Goal: Share content: Share content

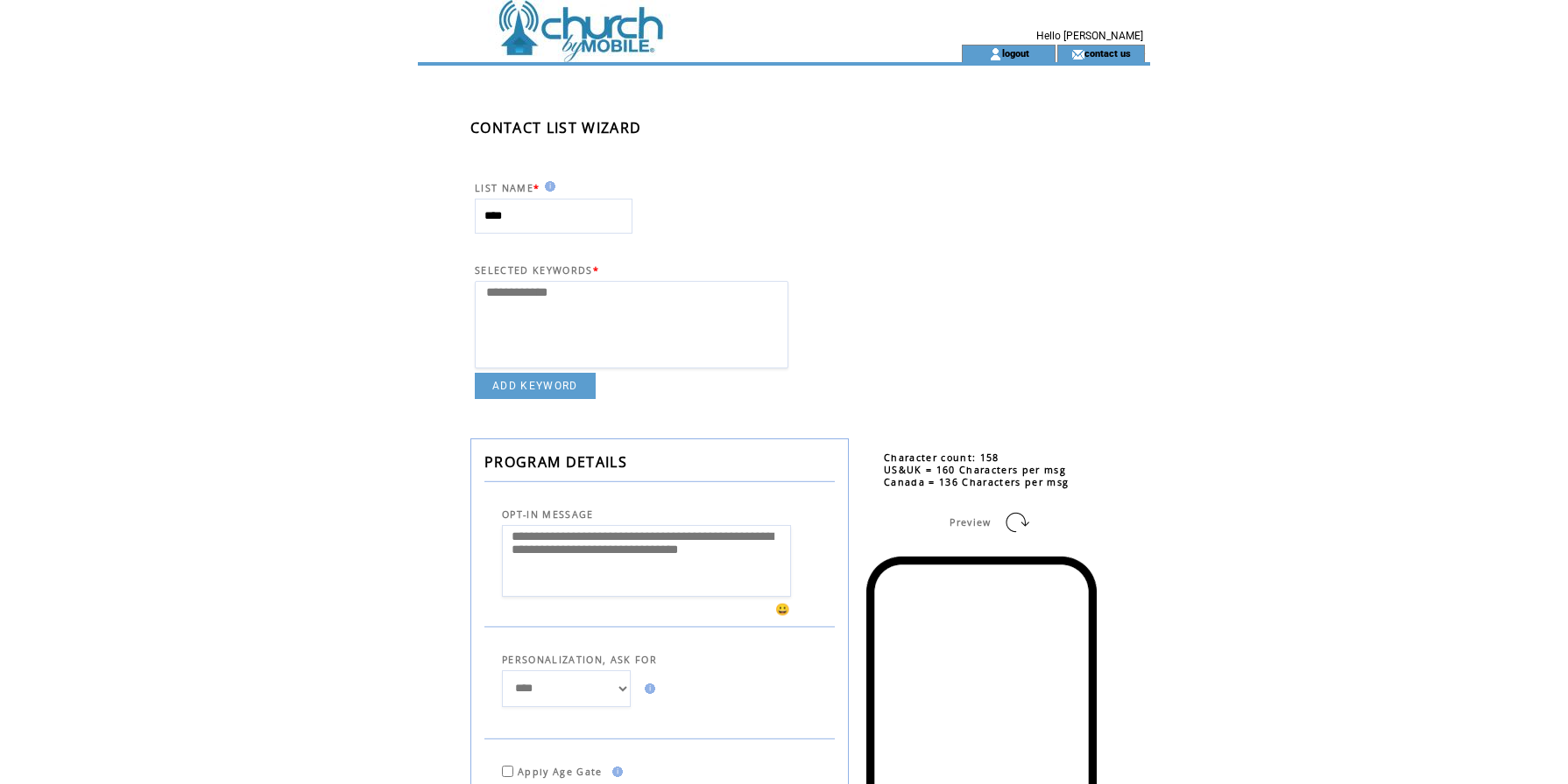
select select
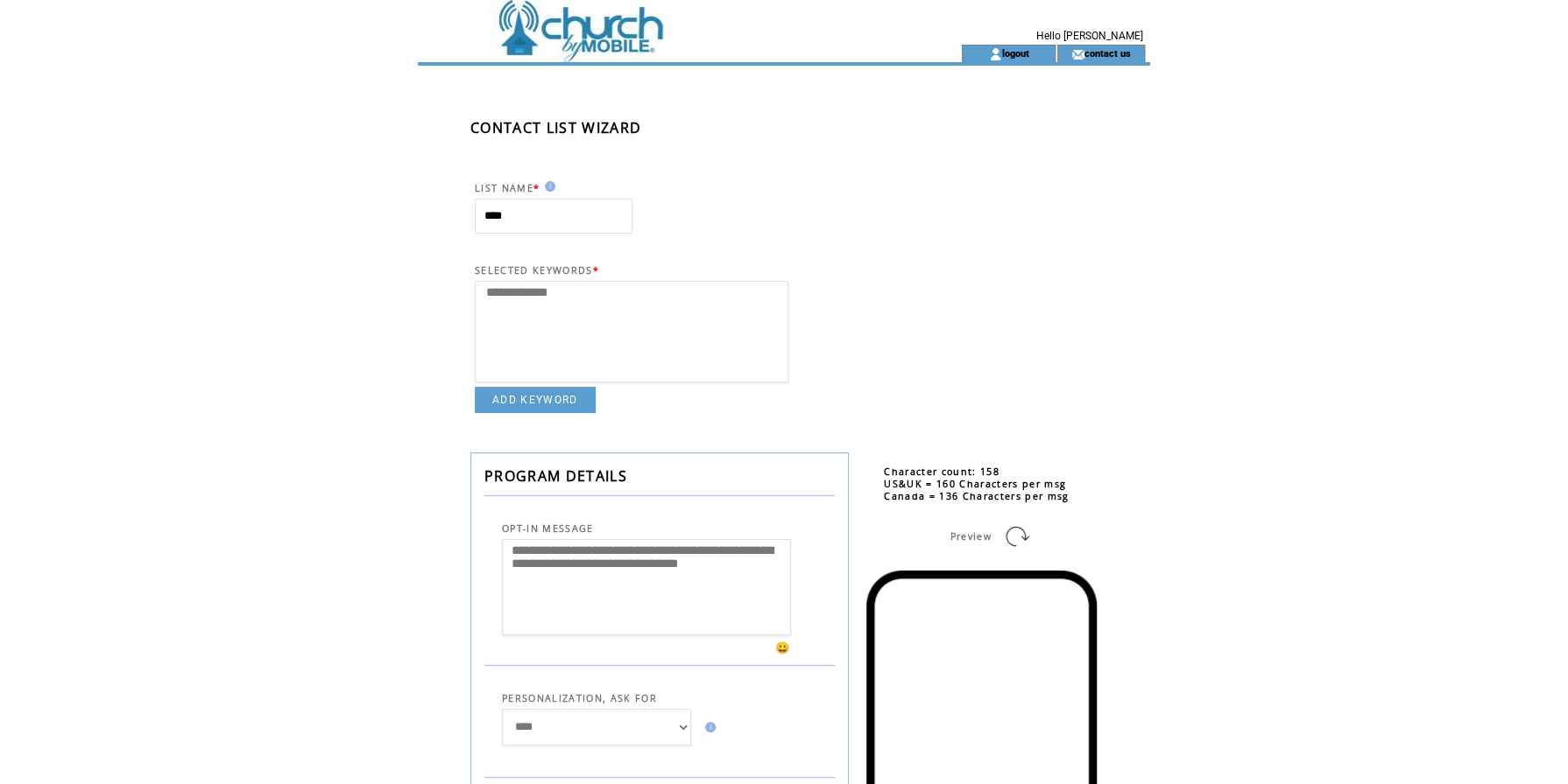
click at [631, 29] on td at bounding box center [657, 22] width 481 height 44
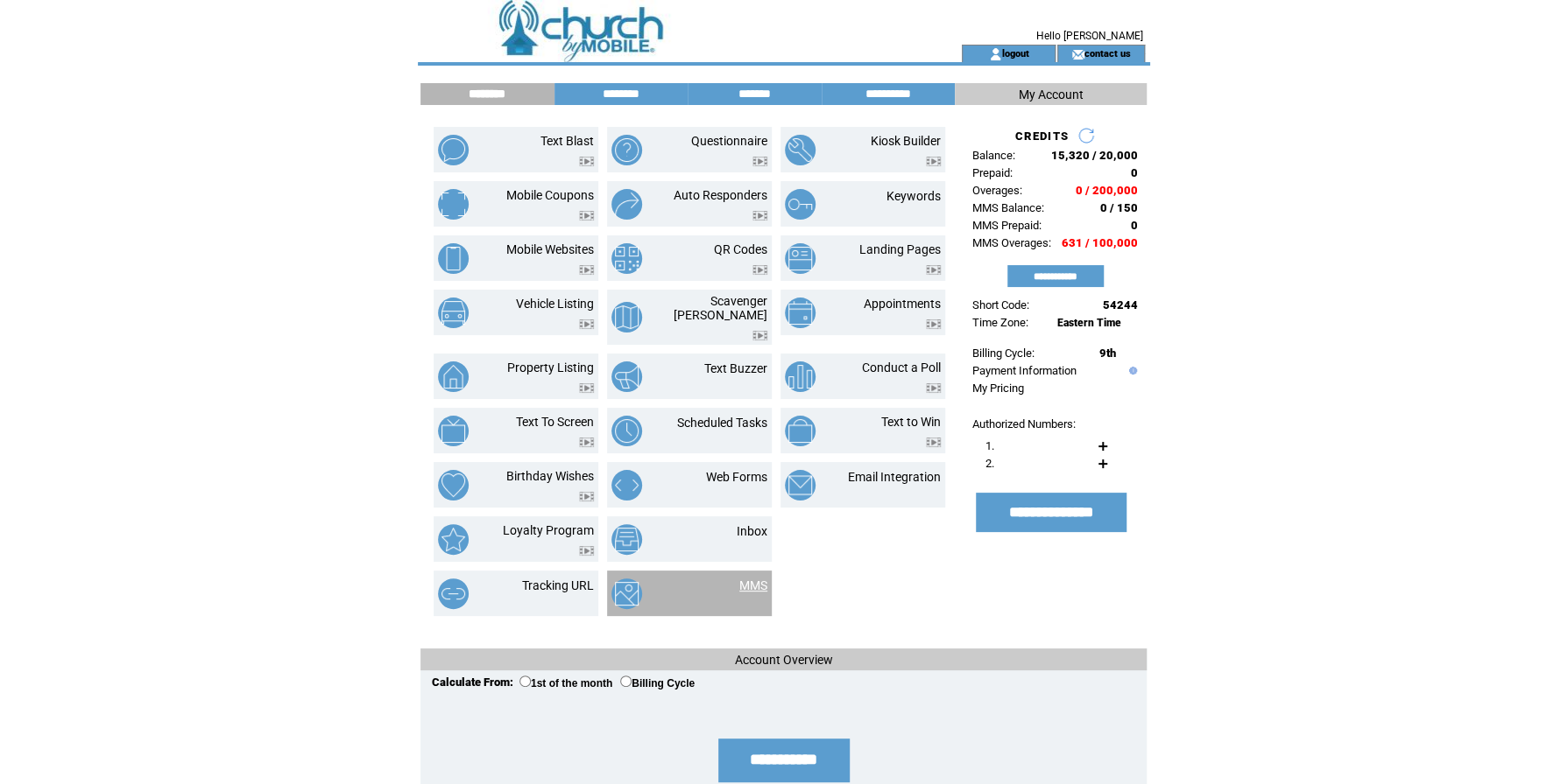
click at [754, 579] on link "MMS" at bounding box center [753, 586] width 28 height 14
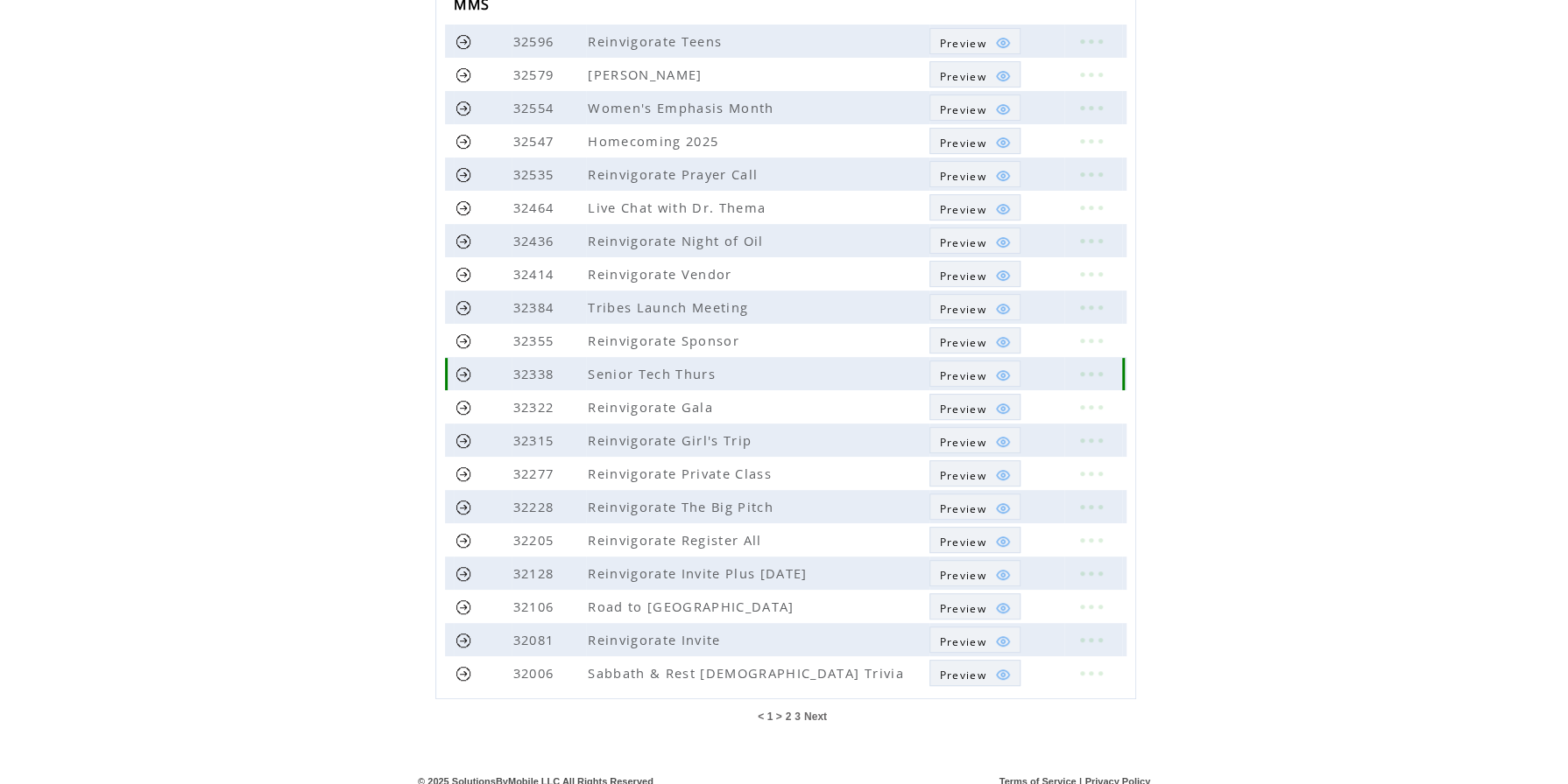
scroll to position [246, 0]
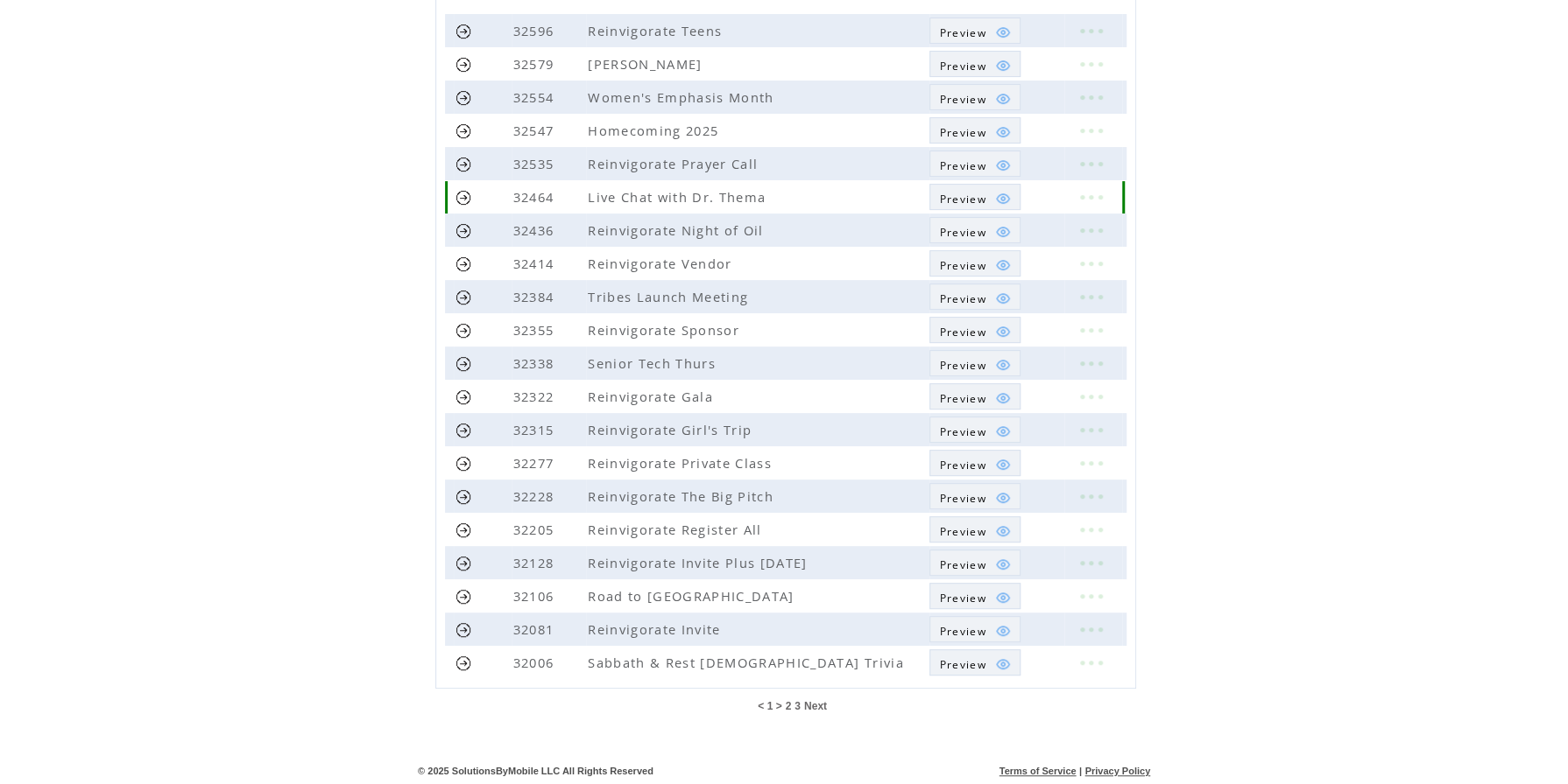
click at [989, 198] on td at bounding box center [991, 199] width 9 height 16
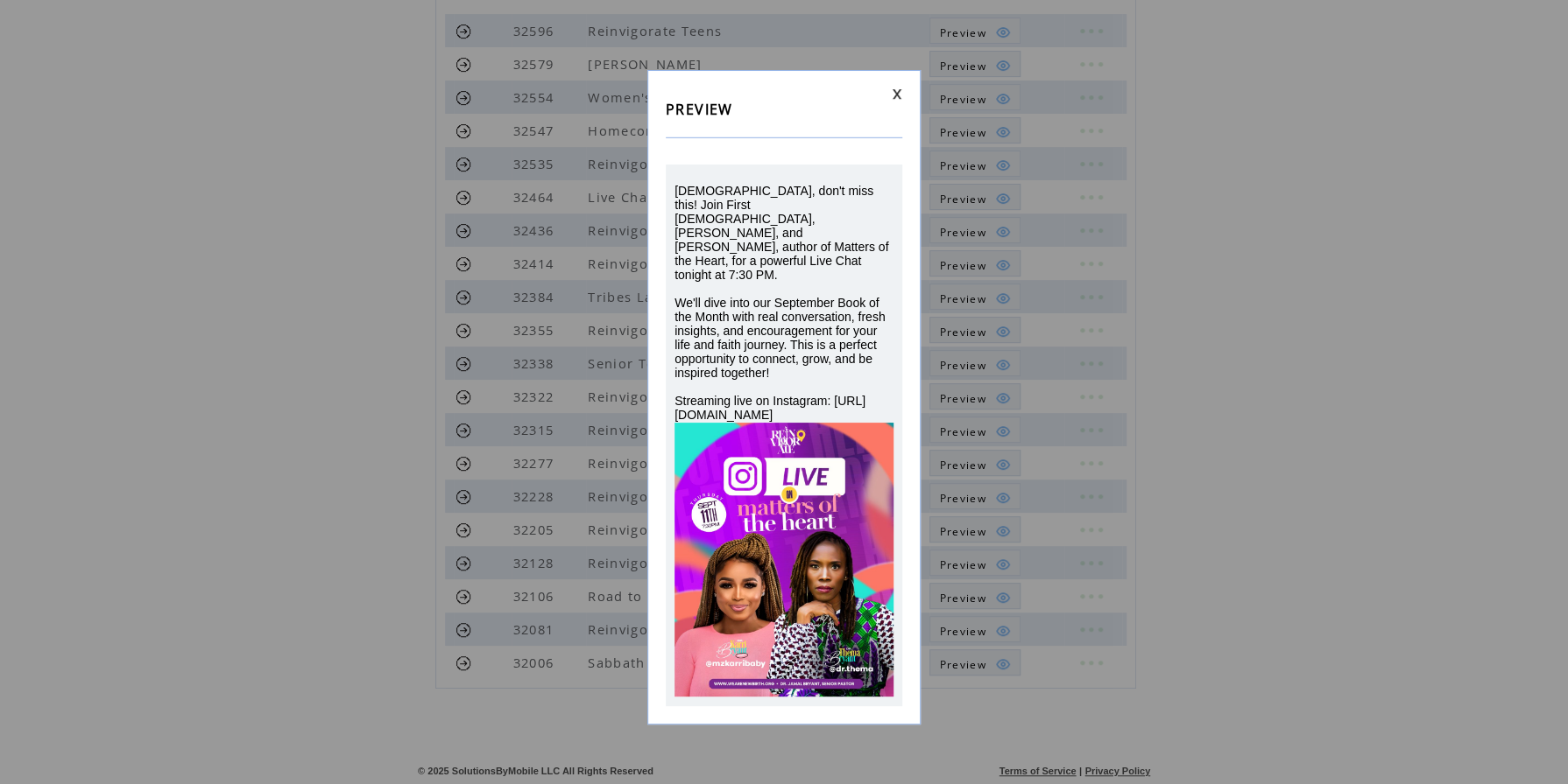
drag, startPoint x: 894, startPoint y: 362, endPoint x: 702, endPoint y: 229, distance: 233.6
click at [702, 229] on div "Ladies, don't miss this! Join First Lady, Dr. Karri Bryant, and Dr. Thema Bryan…" at bounding box center [784, 435] width 236 height 542
drag, startPoint x: 702, startPoint y: 229, endPoint x: 702, endPoint y: 372, distance: 143.0
click at [702, 372] on div "Ladies, don't miss this! Join First Lady, Dr. Karri Bryant, and Dr. Thema Bryan…" at bounding box center [784, 303] width 219 height 238
drag, startPoint x: 702, startPoint y: 374, endPoint x: 672, endPoint y: 186, distance: 190.4
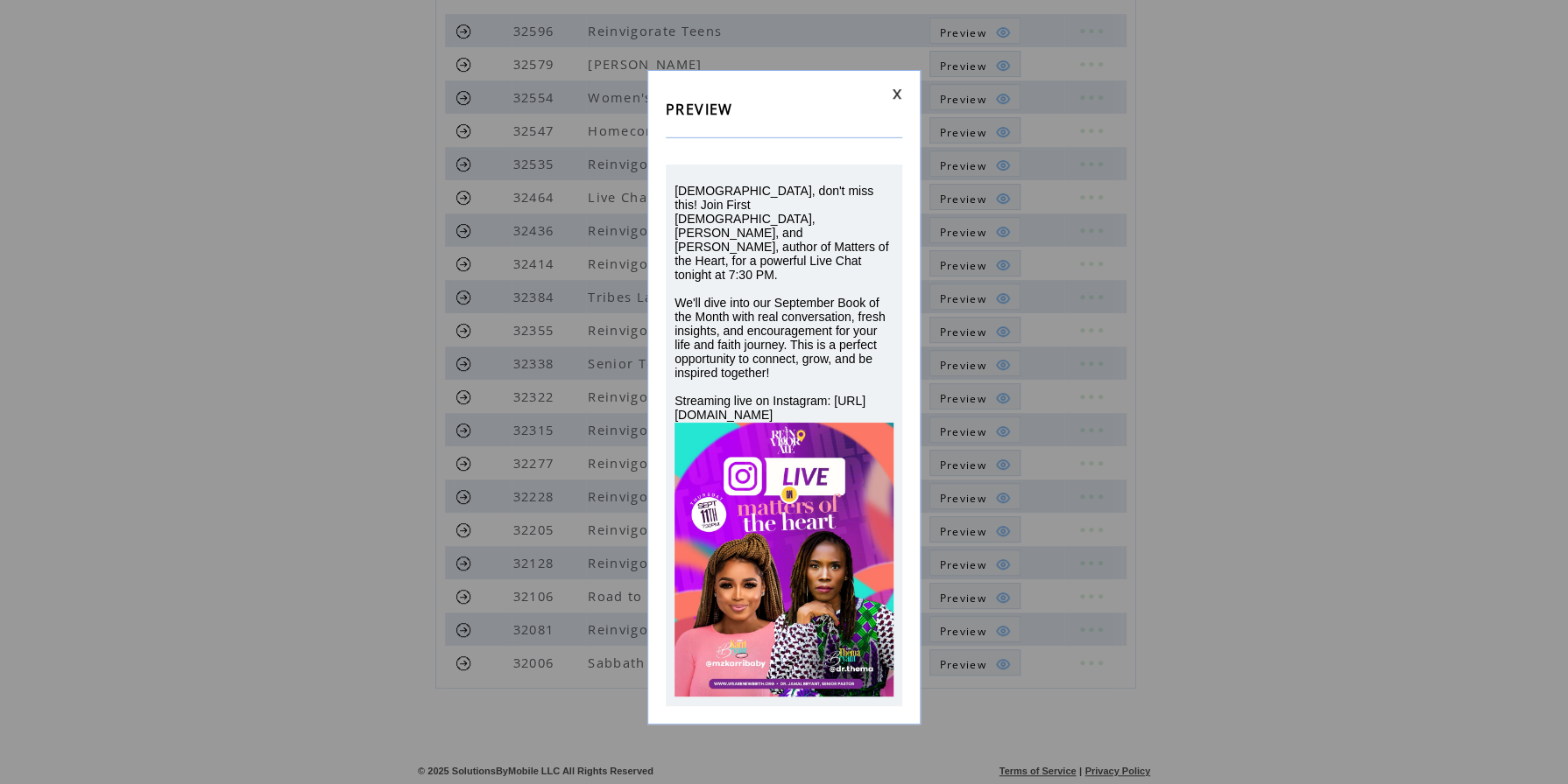
click at [672, 186] on div "Ladies, don't miss this! Join First Lady, Dr. Karri Bryant, and Dr. Thema Bryan…" at bounding box center [784, 435] width 236 height 542
drag, startPoint x: 672, startPoint y: 186, endPoint x: 733, endPoint y: 219, distance: 69.4
copy span "Ladies, don't miss this! Join First Lady, Dr. Karri Bryant, and Dr. Thema Bryan…"
click at [897, 91] on link at bounding box center [897, 94] width 11 height 12
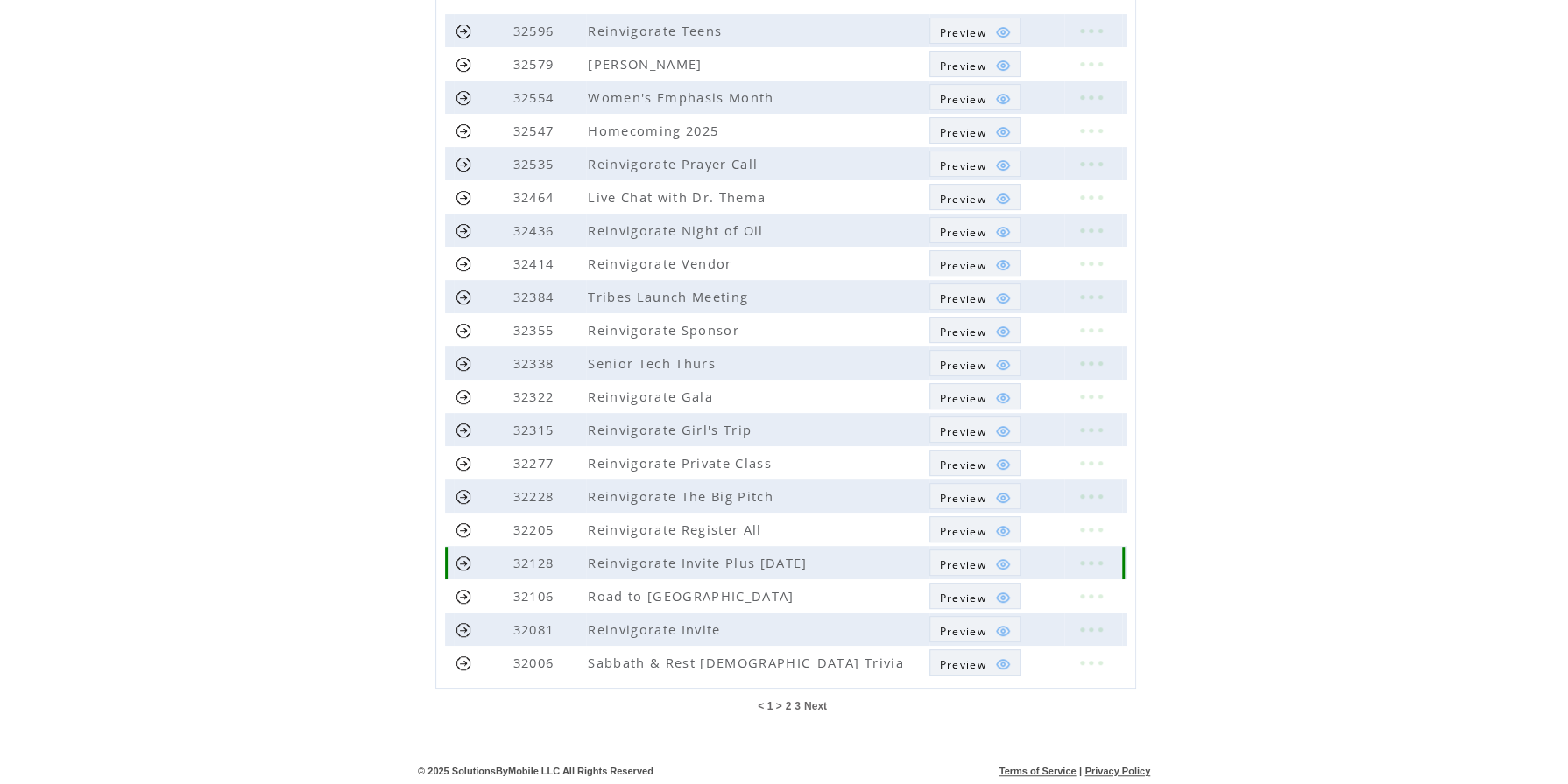
click at [1001, 557] on img at bounding box center [1003, 565] width 16 height 16
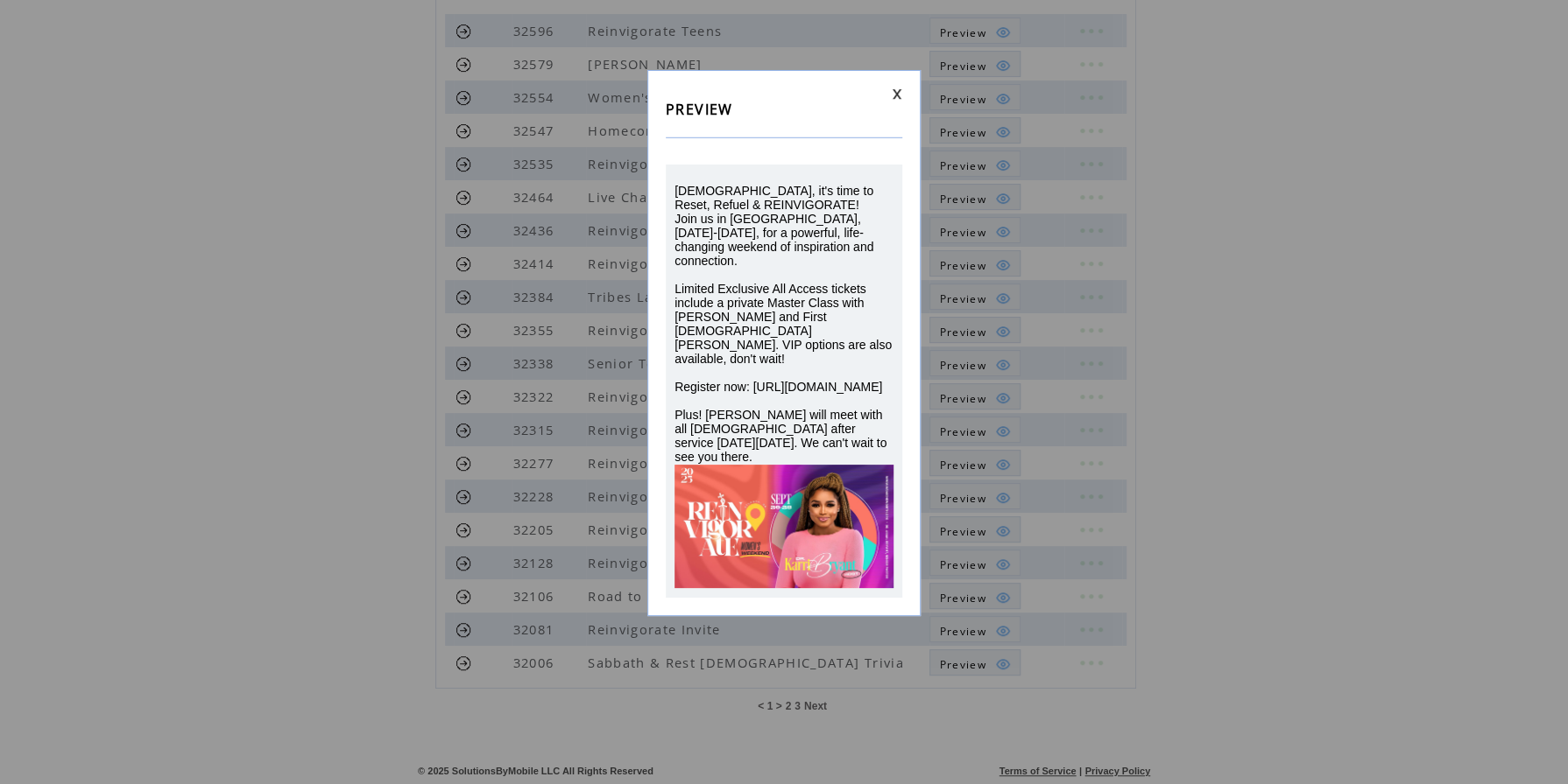
click at [895, 92] on link at bounding box center [897, 94] width 11 height 12
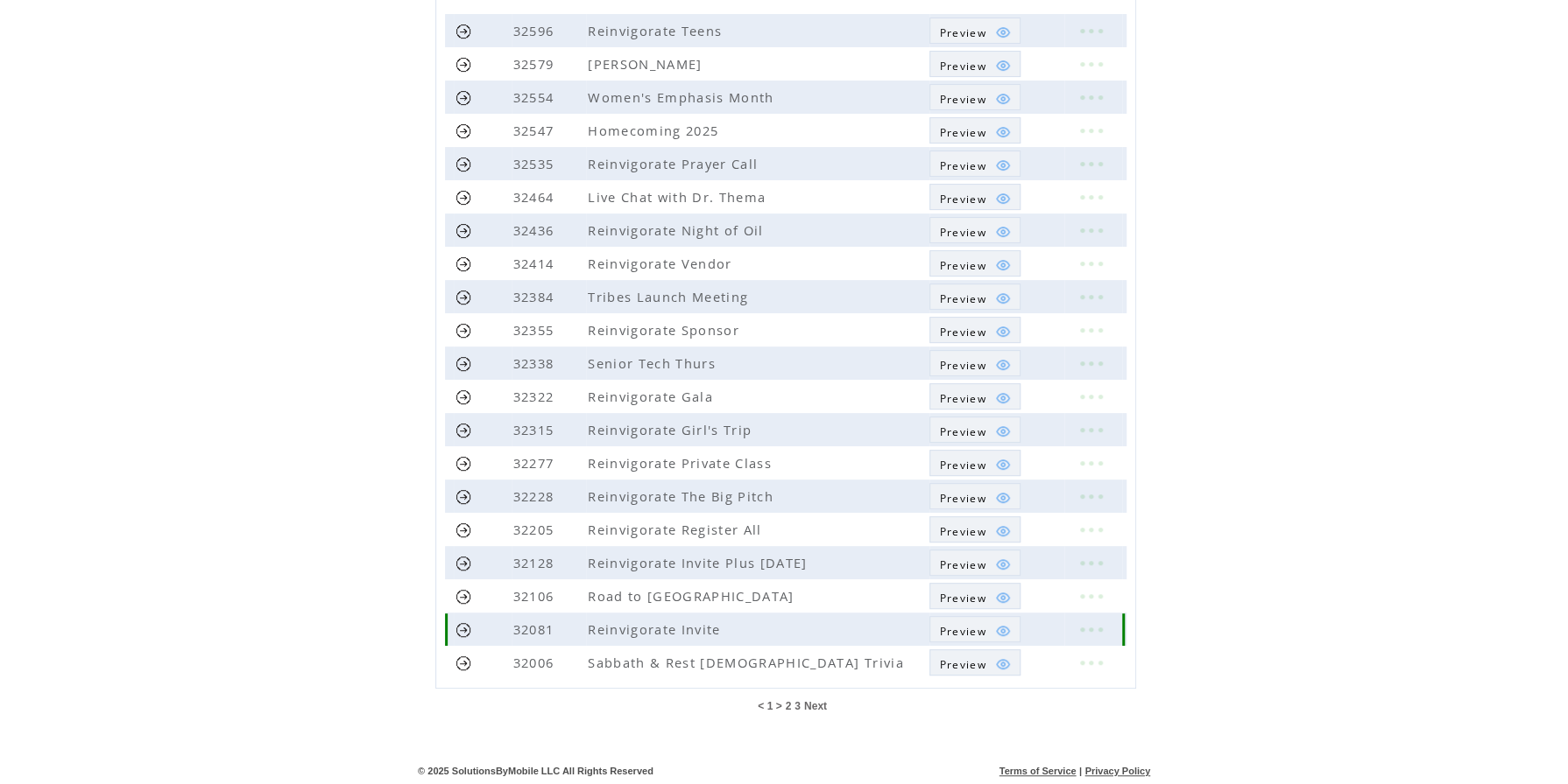
click at [1000, 626] on img at bounding box center [1003, 631] width 16 height 16
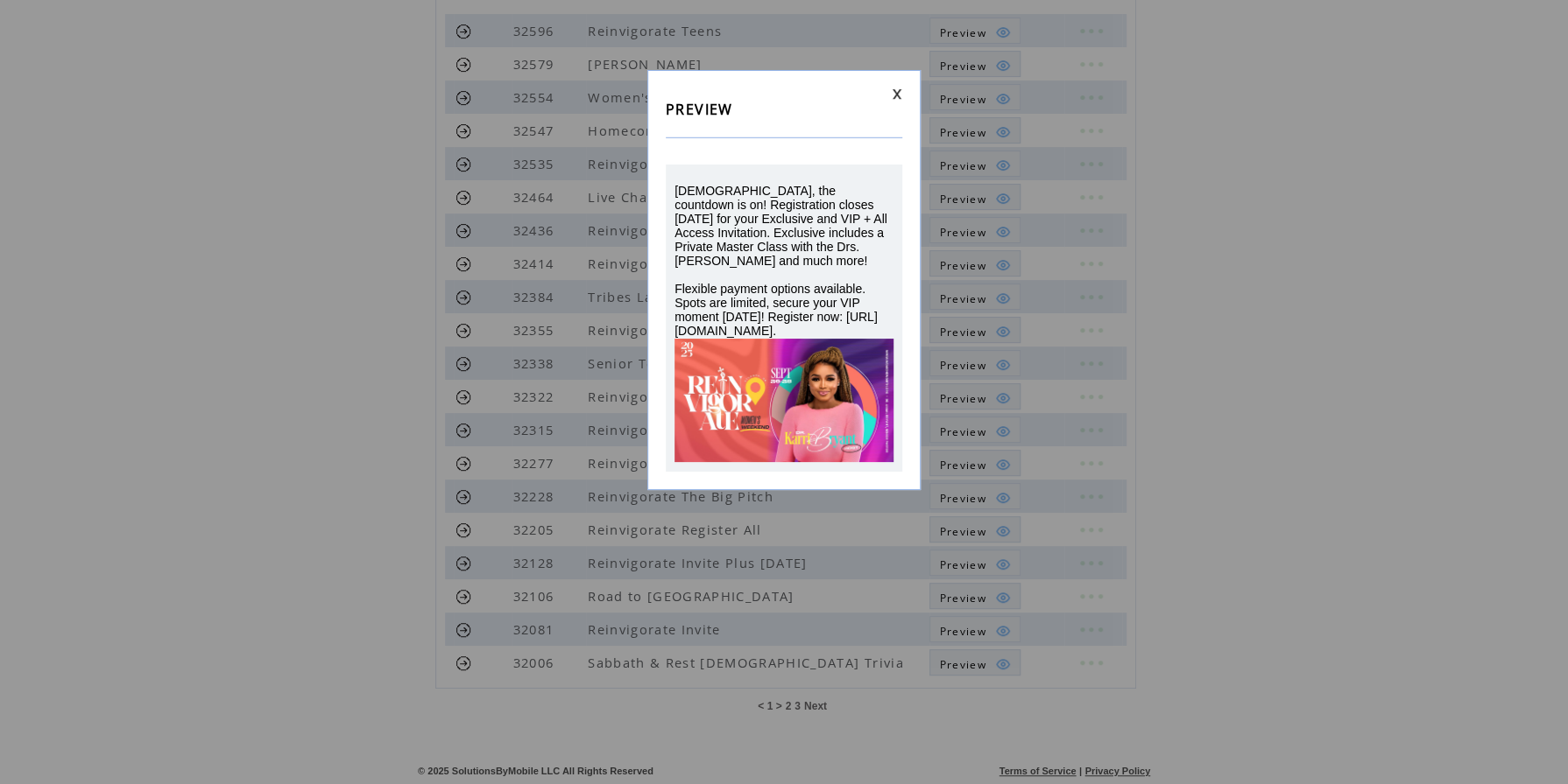
drag, startPoint x: 860, startPoint y: 321, endPoint x: 716, endPoint y: 185, distance: 198.1
click at [716, 185] on div "Ladies, the countdown is on! Registration closes September 23 for your Exclusiv…" at bounding box center [784, 261] width 219 height 154
drag, startPoint x: 716, startPoint y: 185, endPoint x: 763, endPoint y: 232, distance: 66.5
copy span "the countdown is on! Registration closes September 23 for your Exclusive and VI…"
click at [898, 92] on link at bounding box center [897, 94] width 11 height 12
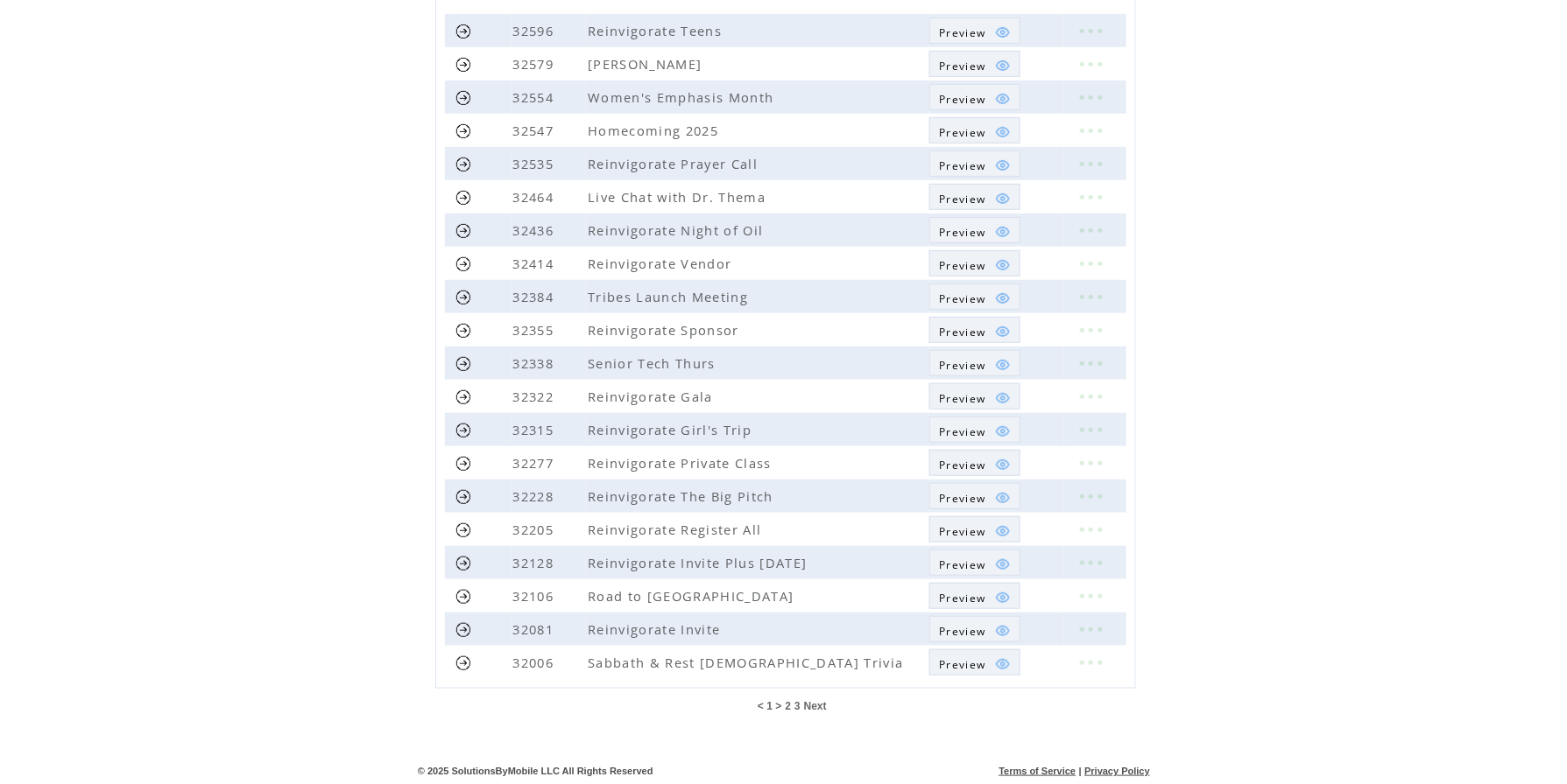
scroll to position [243, 0]
